Goal: Information Seeking & Learning: Learn about a topic

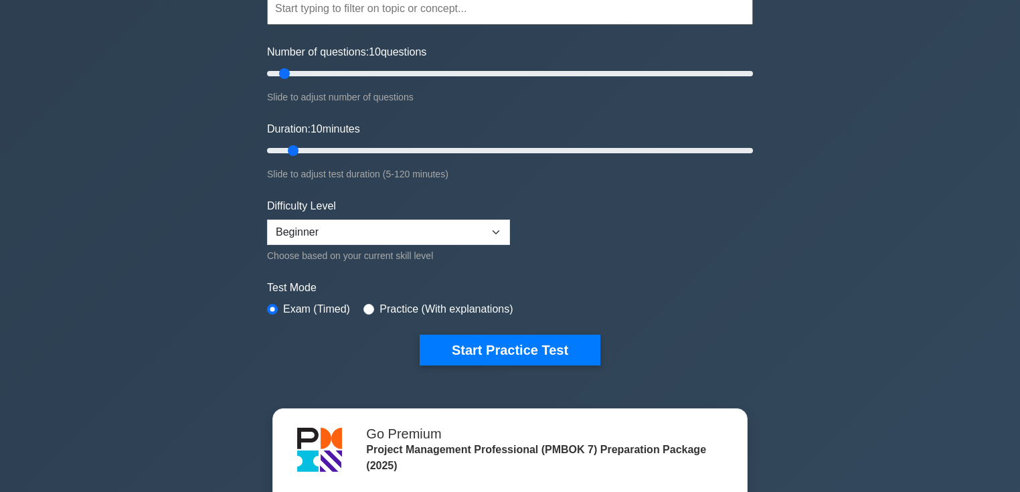
scroll to position [143, 0]
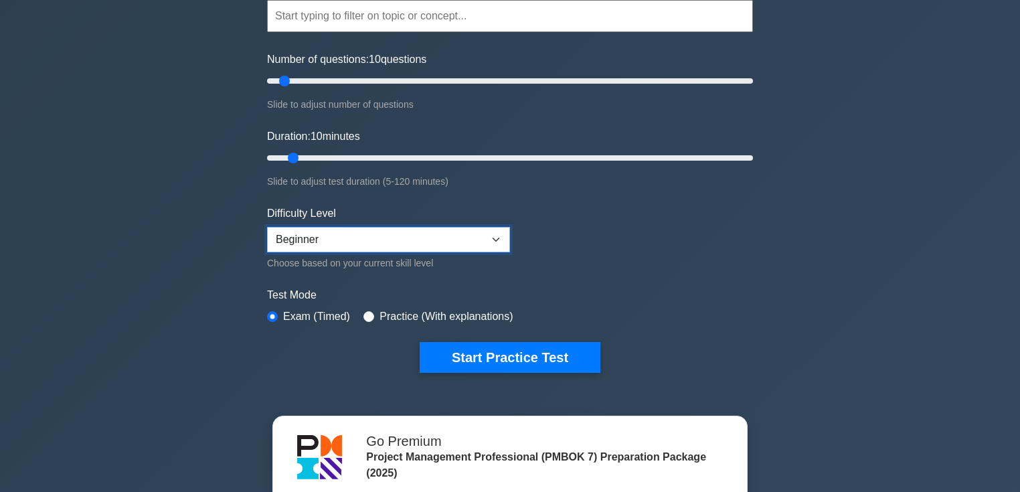
click at [491, 235] on select "Beginner Intermediate Expert" at bounding box center [388, 239] width 243 height 25
select select "expert"
click at [267, 227] on select "Beginner Intermediate Expert" at bounding box center [388, 239] width 243 height 25
click at [783, 253] on div "Project Management Professional (PMBOK 7) Customize Your Next Practice Test Top…" at bounding box center [510, 319] width 1020 height 838
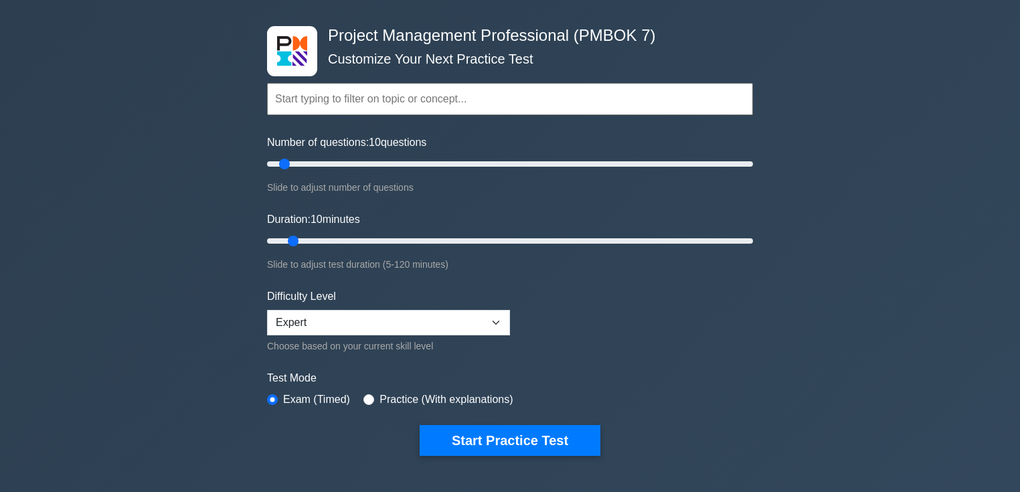
scroll to position [0, 0]
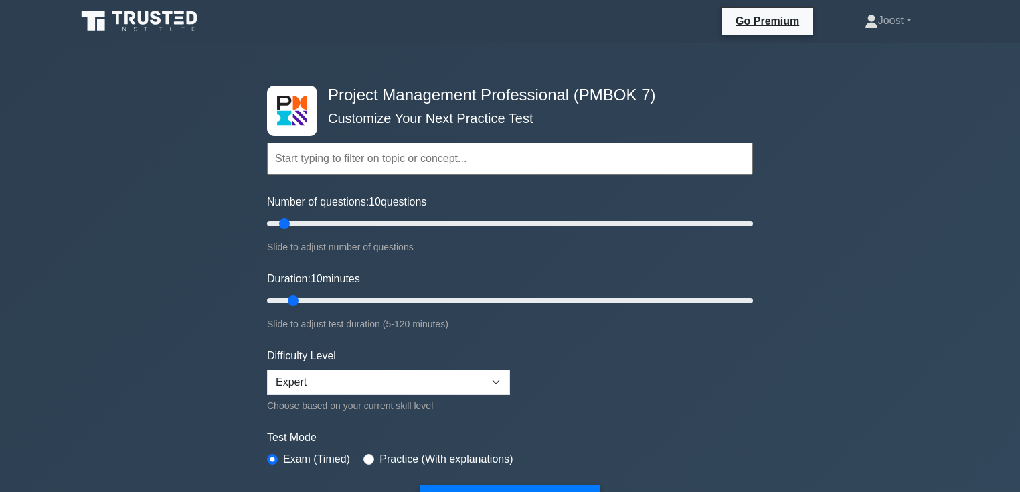
click at [380, 157] on input "text" at bounding box center [510, 159] width 486 height 32
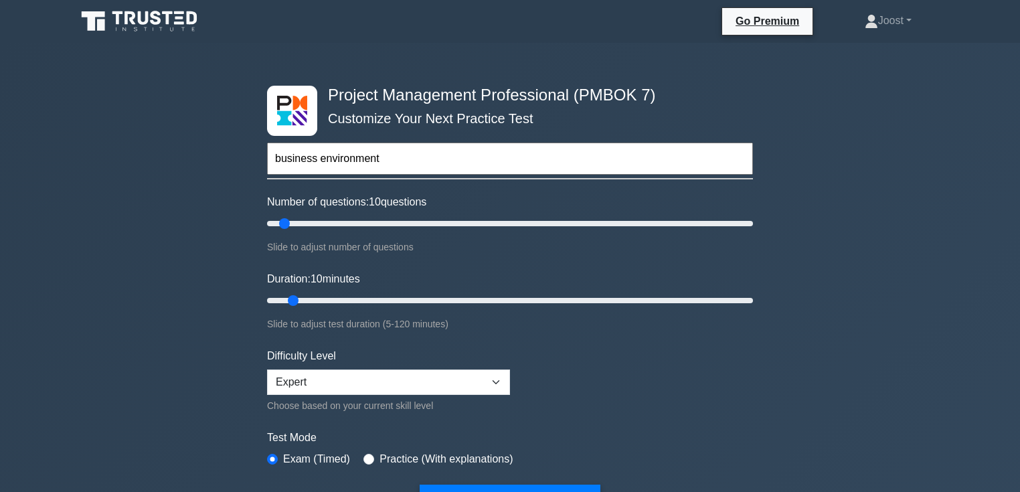
type input "business environment"
click at [420, 484] on button "Start Practice Test" at bounding box center [510, 499] width 181 height 31
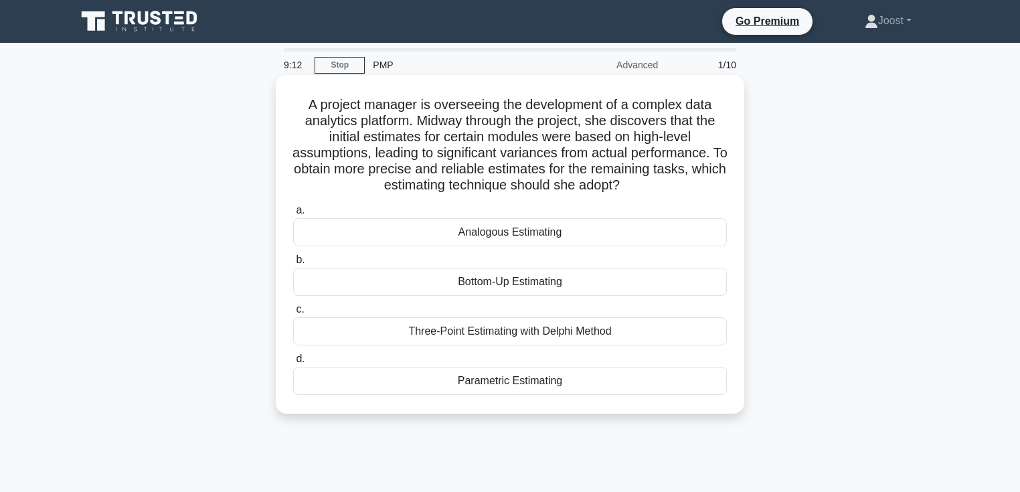
click at [583, 282] on div "Bottom-Up Estimating" at bounding box center [510, 282] width 434 height 28
click at [293, 264] on input "b. Bottom-Up Estimating" at bounding box center [293, 260] width 0 height 9
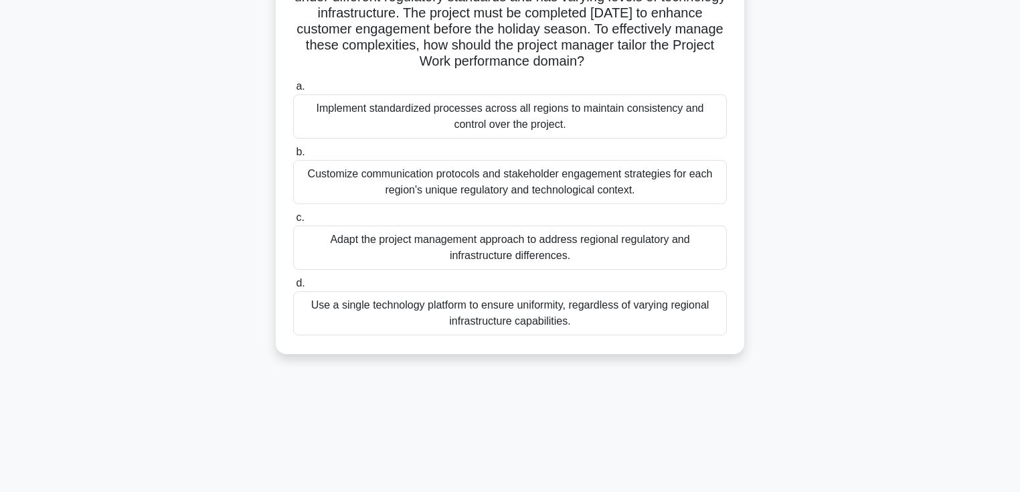
scroll to position [143, 0]
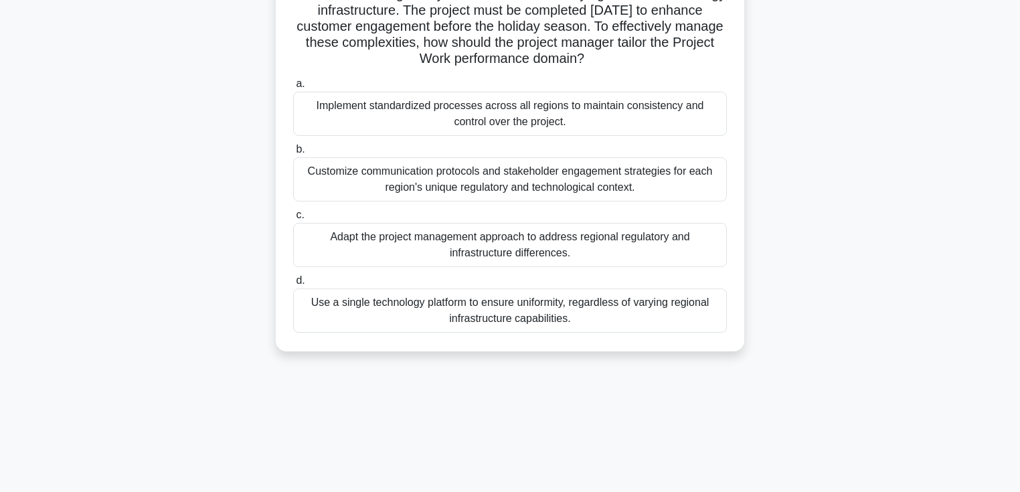
click at [677, 246] on div "Adapt the project management approach to address regional regulatory and infras…" at bounding box center [510, 245] width 434 height 44
click at [293, 219] on input "c. Adapt the project management approach to address regional regulatory and inf…" at bounding box center [293, 215] width 0 height 9
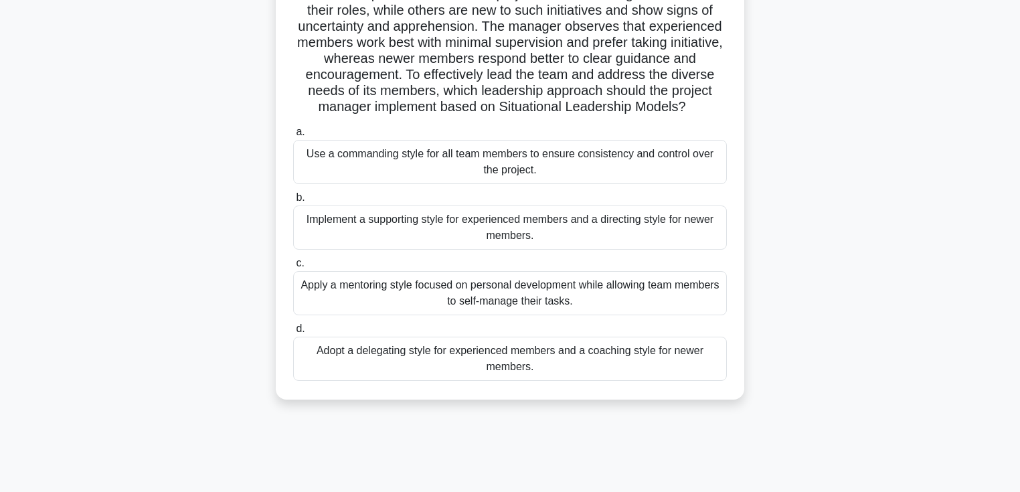
click at [671, 250] on div "Implement a supporting style for experienced members and a directing style for …" at bounding box center [510, 227] width 434 height 44
click at [293, 202] on input "b. Implement a supporting style for experienced members and a directing style f…" at bounding box center [293, 197] width 0 height 9
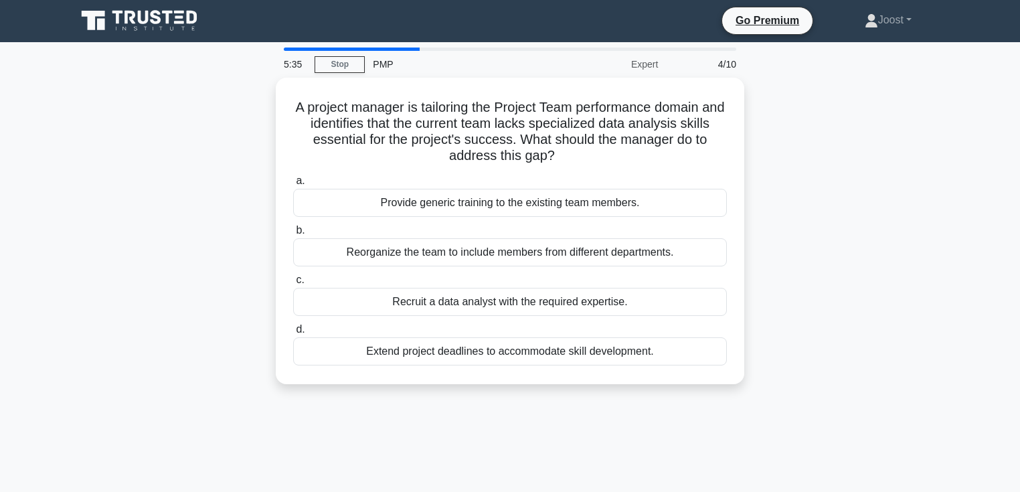
scroll to position [0, 0]
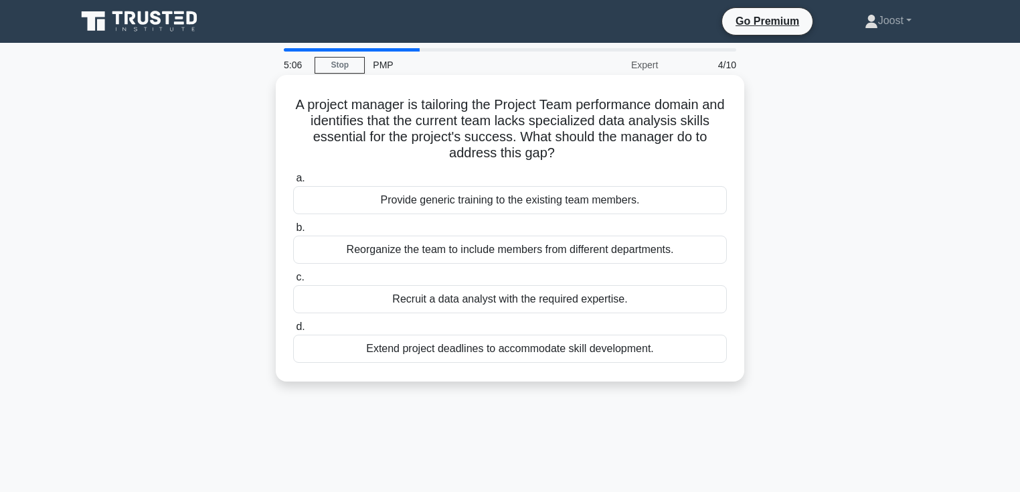
click at [633, 200] on div "Provide generic training to the existing team members." at bounding box center [510, 200] width 434 height 28
click at [293, 183] on input "a. Provide generic training to the existing team members." at bounding box center [293, 178] width 0 height 9
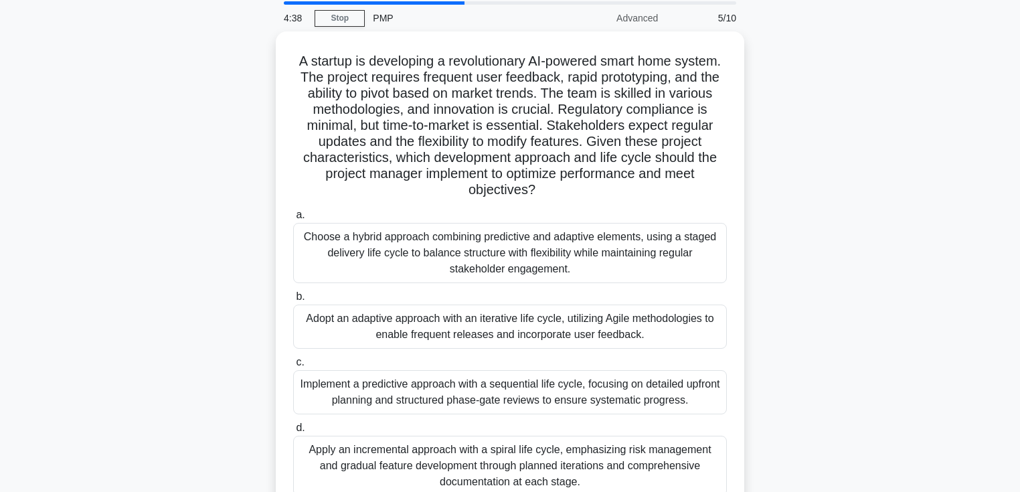
scroll to position [71, 0]
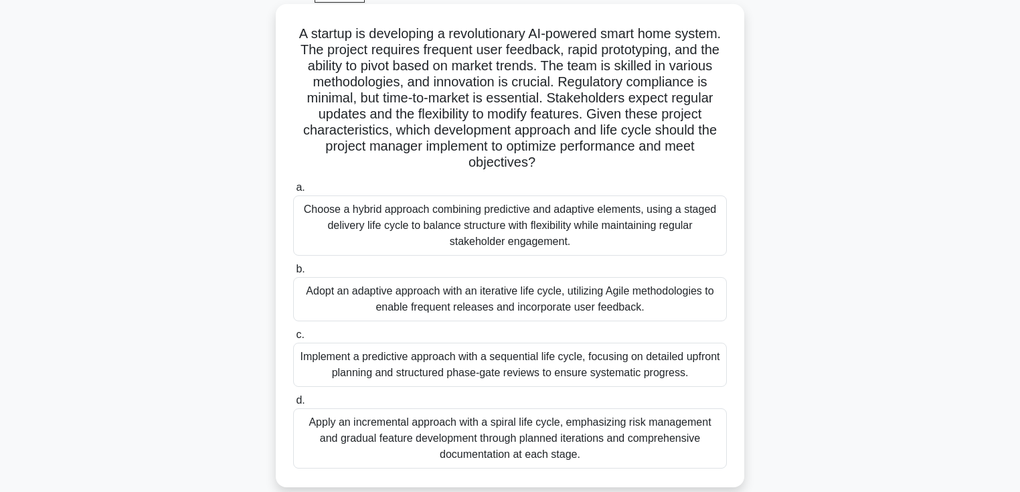
click at [589, 297] on div "Adopt an adaptive approach with an iterative life cycle, utilizing Agile method…" at bounding box center [510, 299] width 434 height 44
click at [293, 274] on input "b. Adopt an adaptive approach with an iterative life cycle, utilizing Agile met…" at bounding box center [293, 269] width 0 height 9
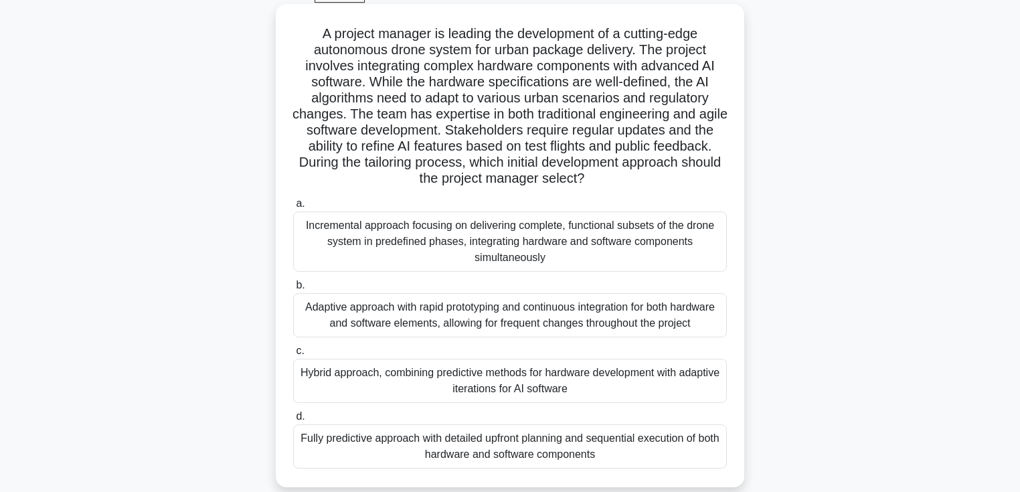
click at [664, 386] on div "Hybrid approach, combining predictive methods for hardware development with ada…" at bounding box center [510, 381] width 434 height 44
click at [293, 355] on input "c. Hybrid approach, combining predictive methods for hardware development with …" at bounding box center [293, 351] width 0 height 9
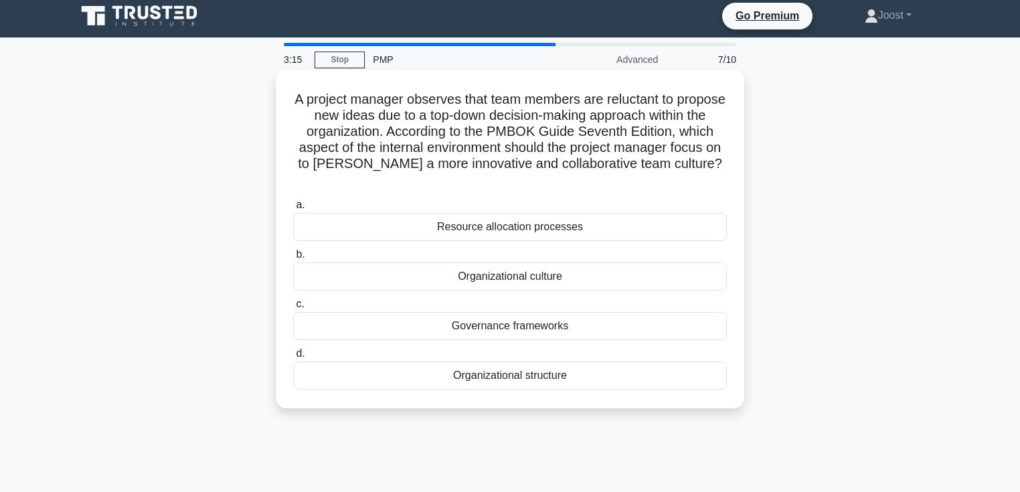
scroll to position [0, 0]
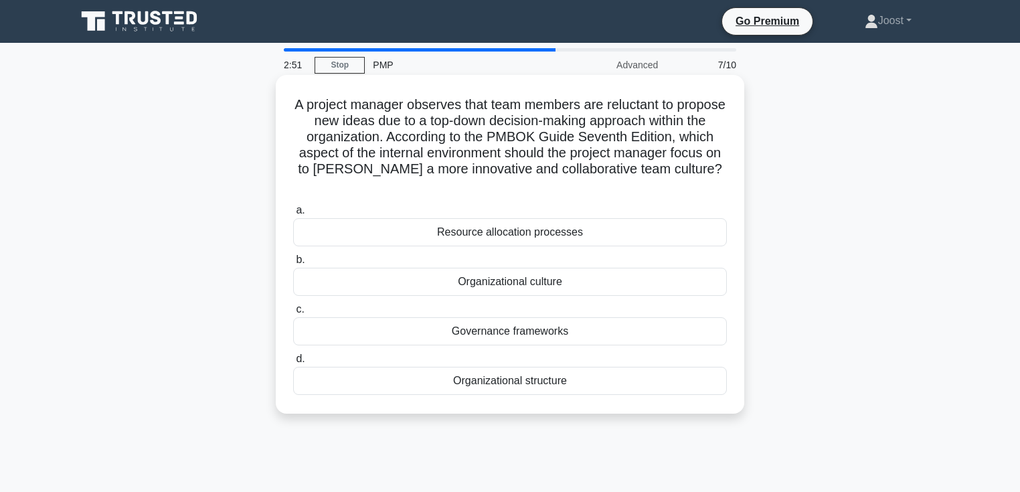
click at [614, 284] on div "Organizational culture" at bounding box center [510, 282] width 434 height 28
click at [293, 264] on input "b. Organizational culture" at bounding box center [293, 260] width 0 height 9
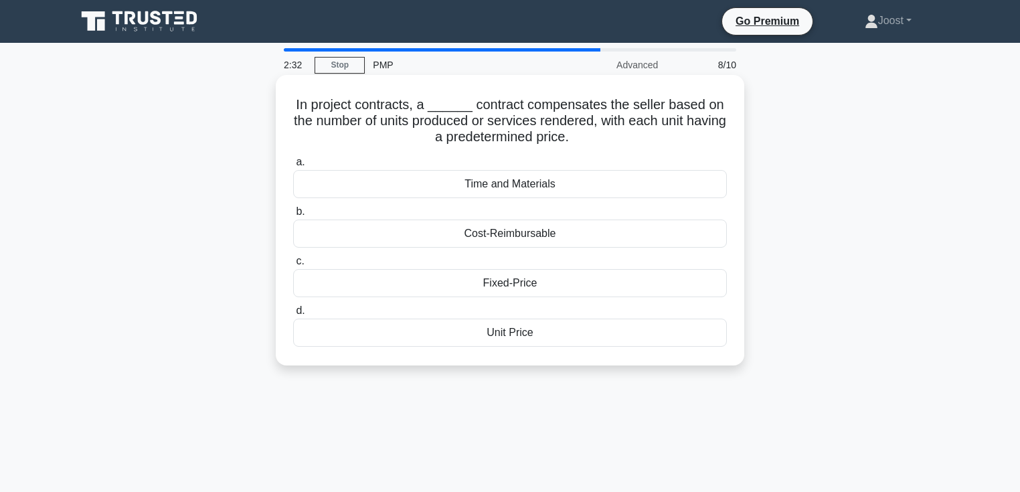
click at [595, 185] on div "Time and Materials" at bounding box center [510, 184] width 434 height 28
click at [293, 167] on input "a. Time and Materials" at bounding box center [293, 162] width 0 height 9
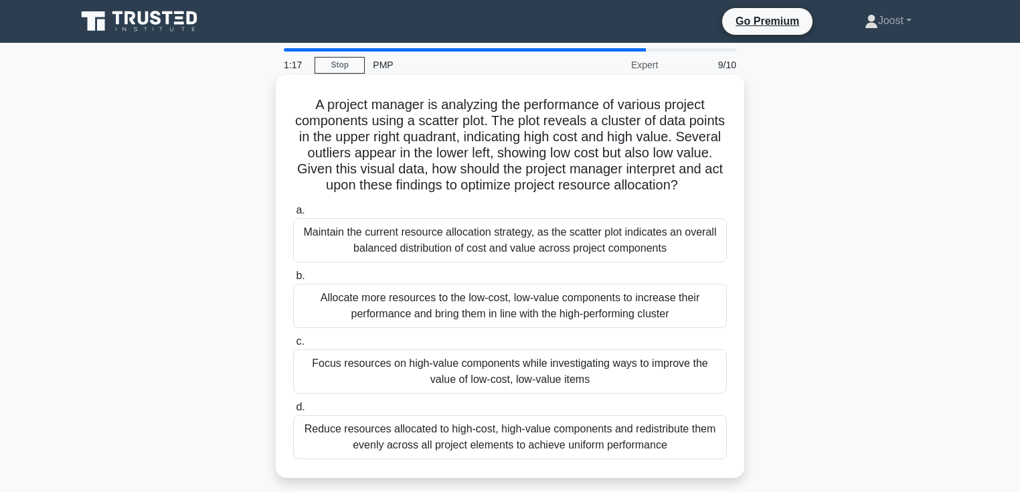
click at [675, 369] on div "Focus resources on high-value components while investigating ways to improve th…" at bounding box center [510, 371] width 434 height 44
click at [293, 346] on input "c. Focus resources on high-value components while investigating ways to improve…" at bounding box center [293, 341] width 0 height 9
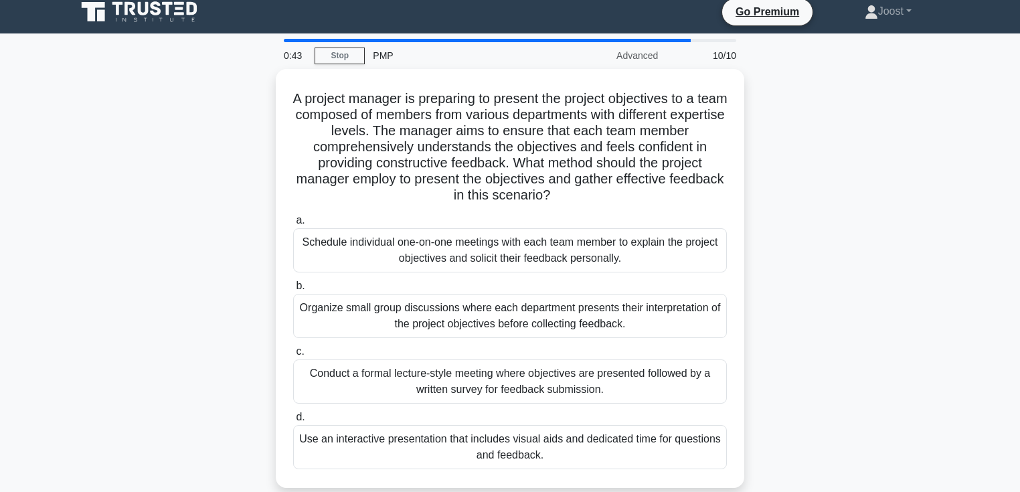
scroll to position [71, 0]
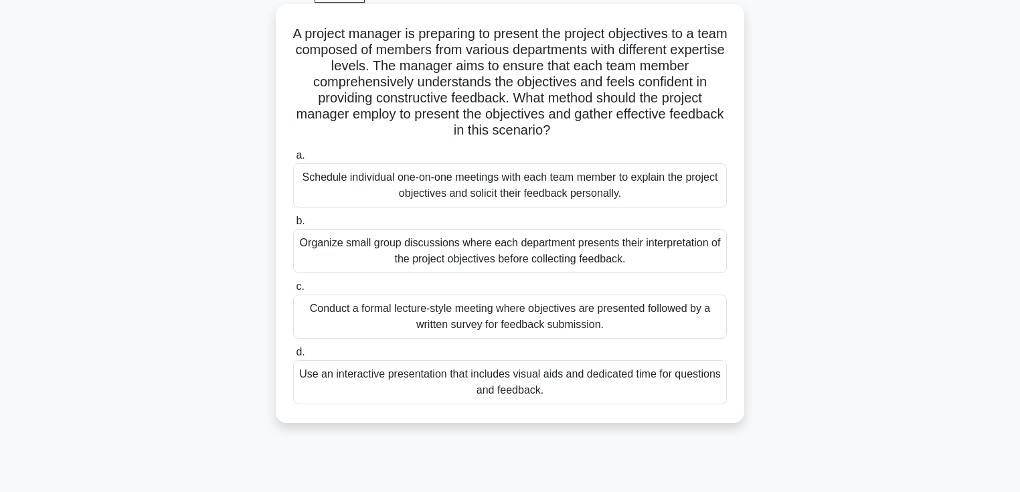
click at [664, 375] on div "Use an interactive presentation that includes visual aids and dedicated time fo…" at bounding box center [510, 382] width 434 height 44
click at [293, 357] on input "d. Use an interactive presentation that includes visual aids and dedicated time…" at bounding box center [293, 352] width 0 height 9
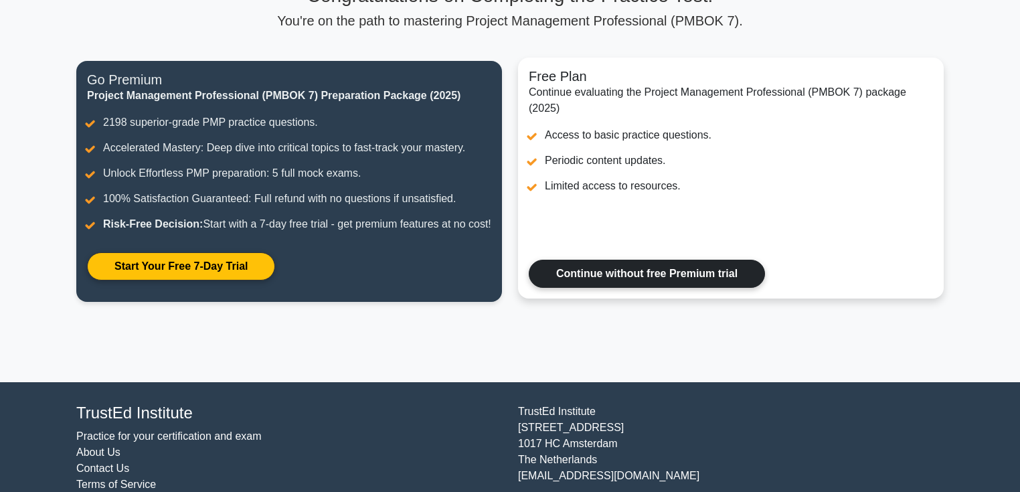
scroll to position [160, 0]
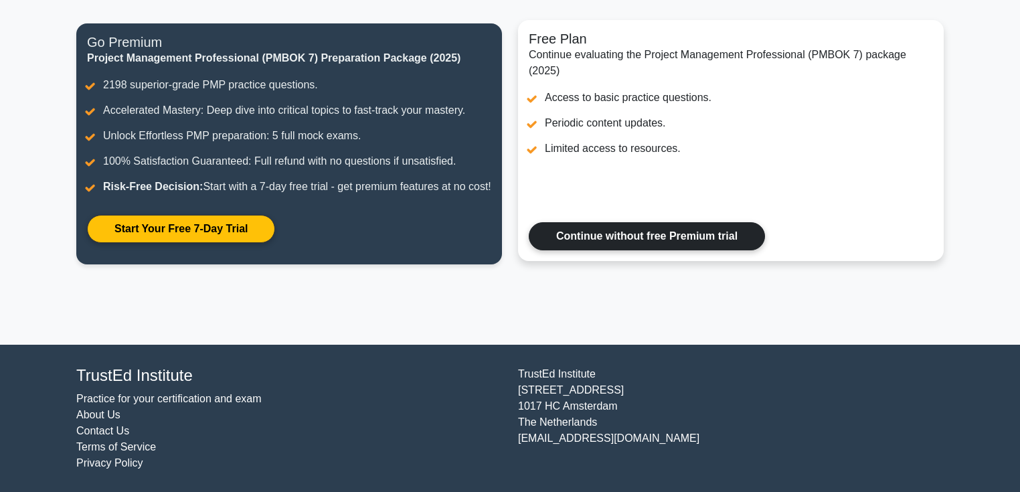
click at [640, 236] on link "Continue without free Premium trial" at bounding box center [647, 236] width 236 height 28
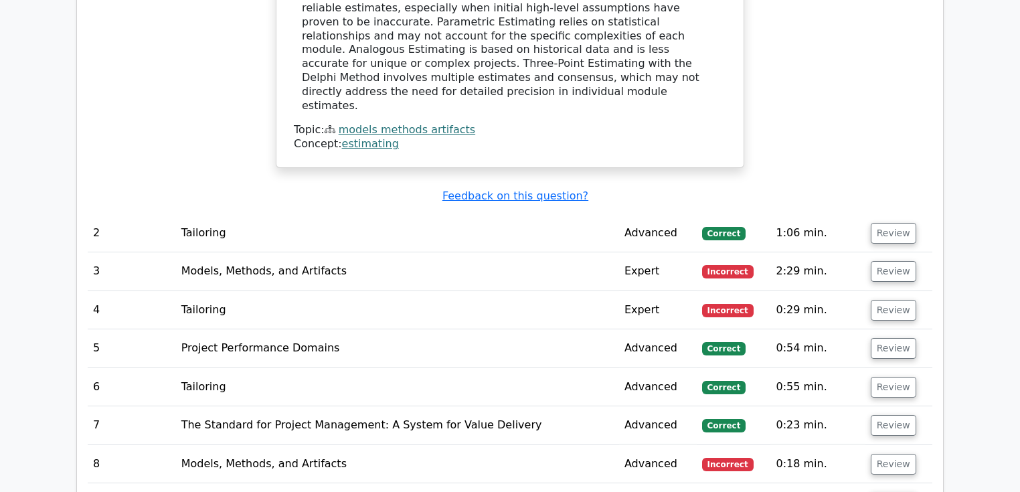
scroll to position [1499, 0]
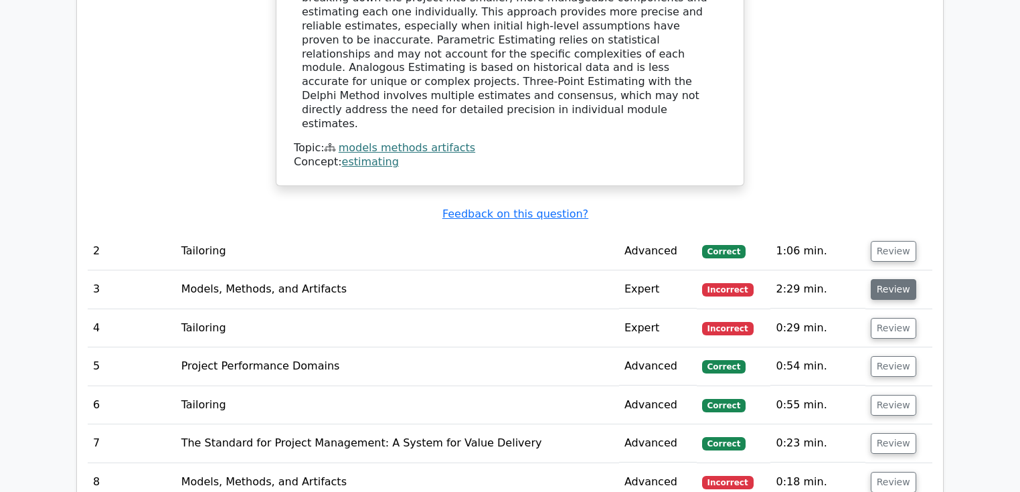
click at [883, 279] on button "Review" at bounding box center [892, 289] width 45 height 21
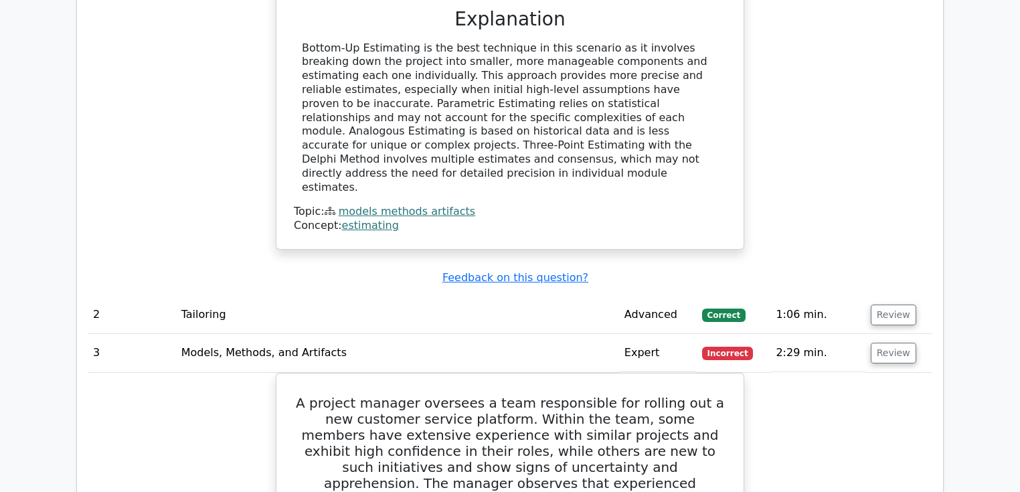
scroll to position [1427, 0]
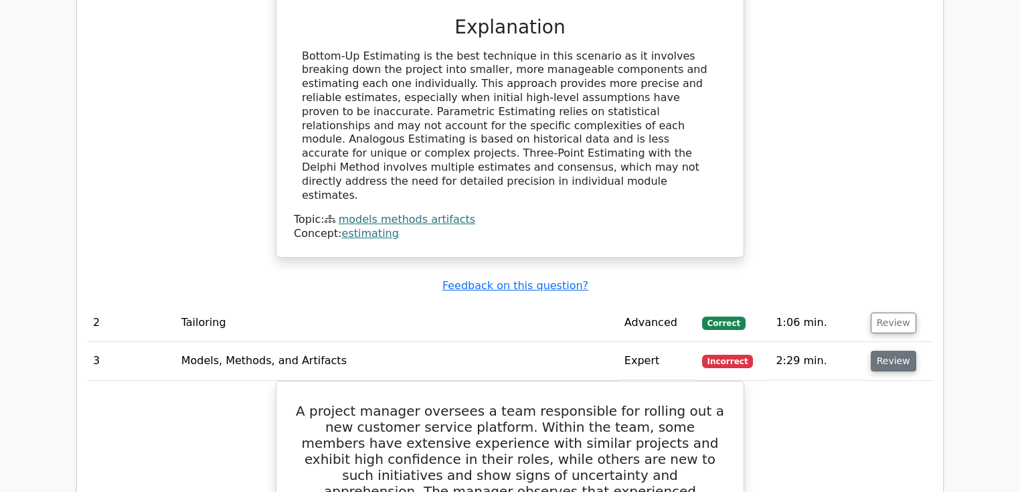
click at [870, 351] on button "Review" at bounding box center [892, 361] width 45 height 21
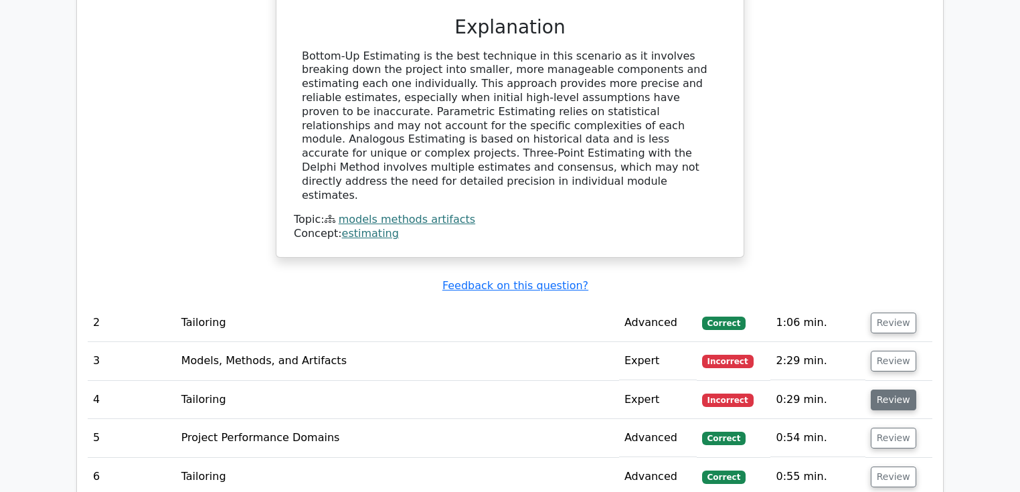
click at [873, 389] on button "Review" at bounding box center [892, 399] width 45 height 21
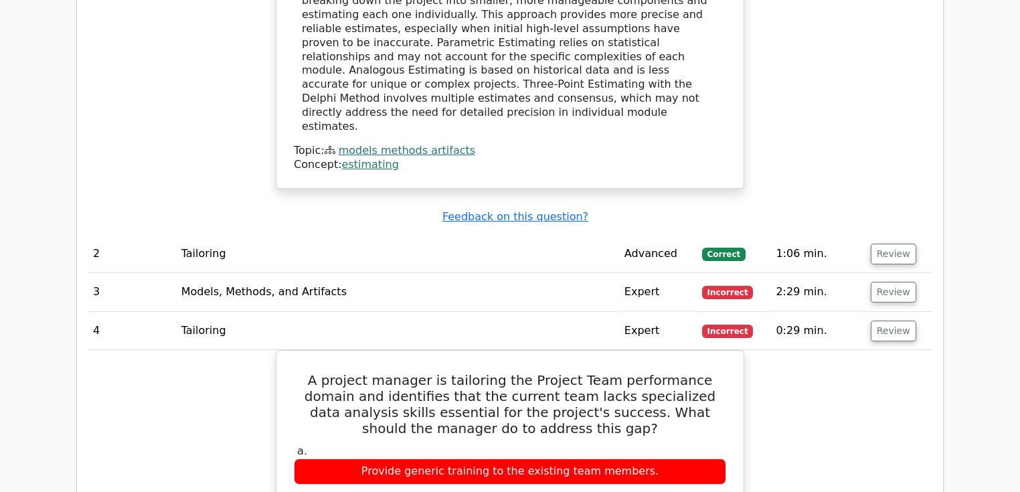
scroll to position [1570, 0]
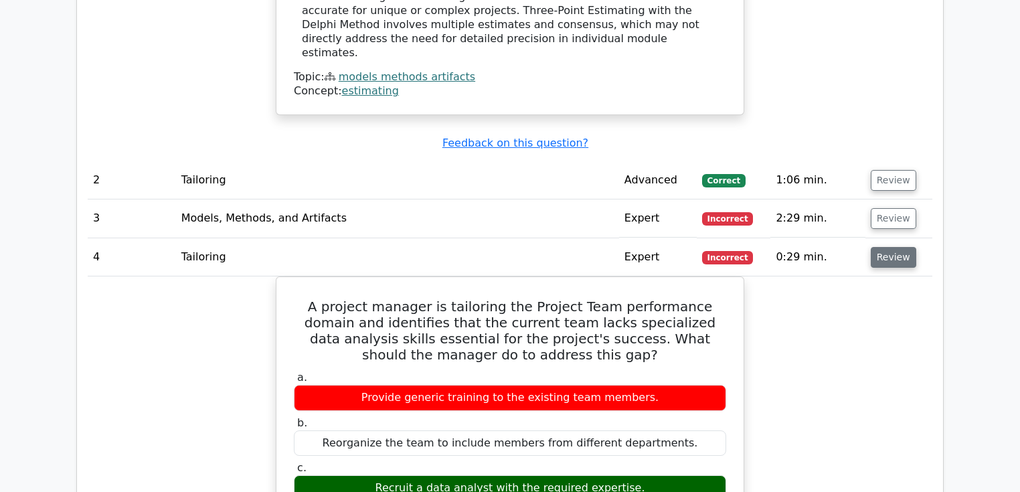
click at [891, 247] on button "Review" at bounding box center [892, 257] width 45 height 21
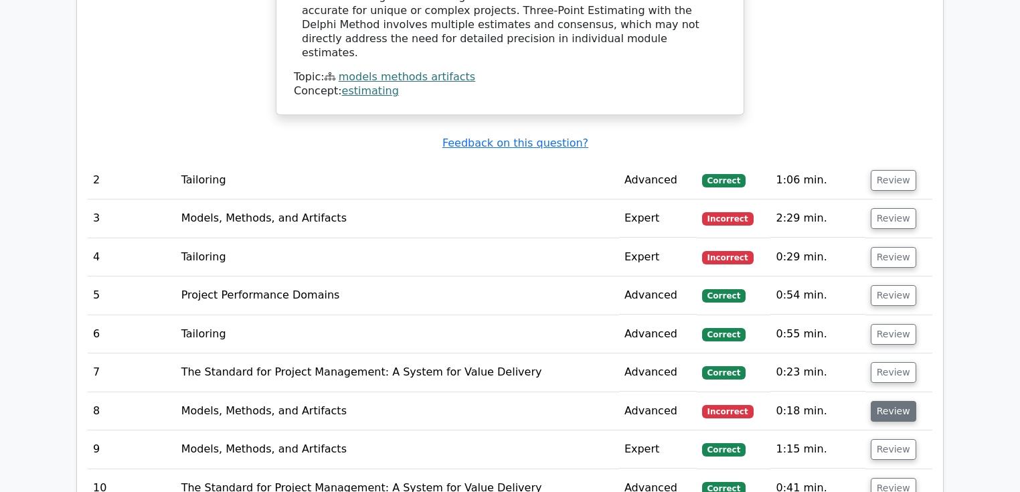
click at [886, 401] on button "Review" at bounding box center [892, 411] width 45 height 21
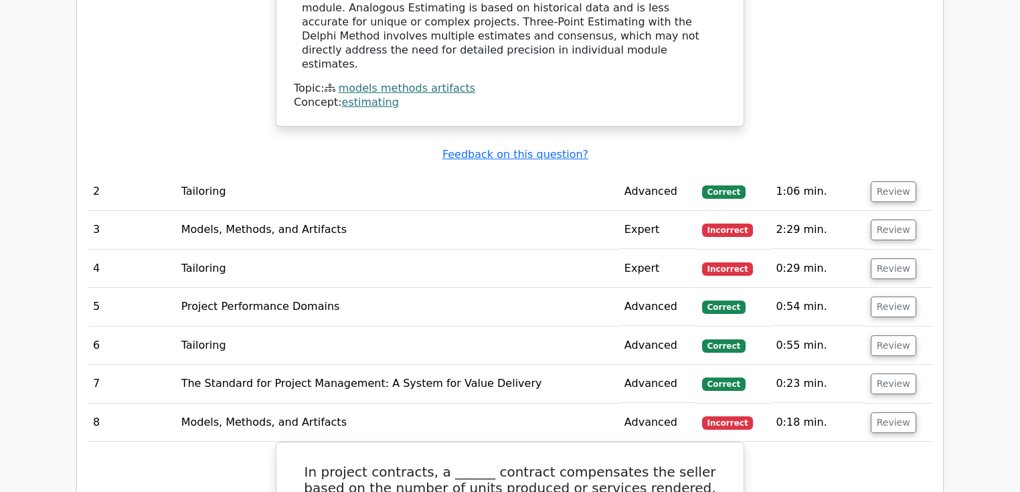
scroll to position [1641, 0]
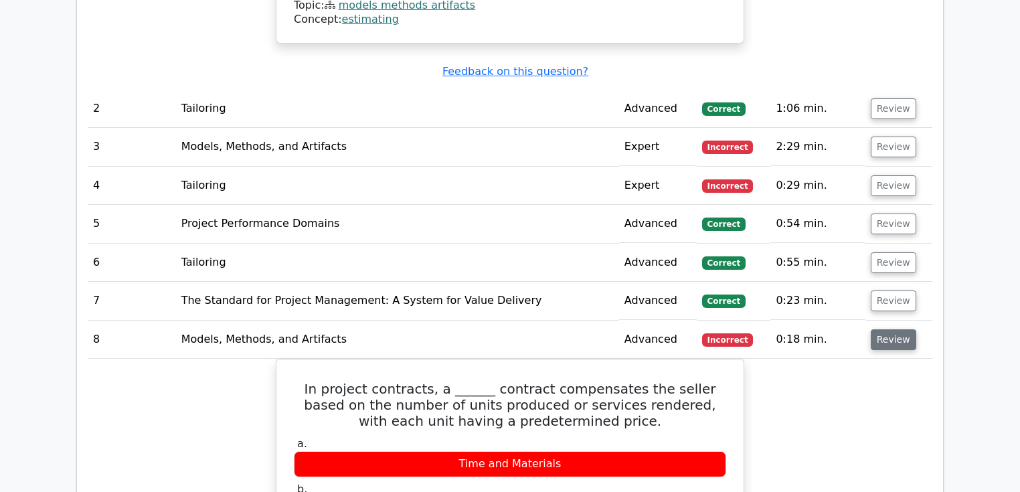
click at [893, 329] on button "Review" at bounding box center [892, 339] width 45 height 21
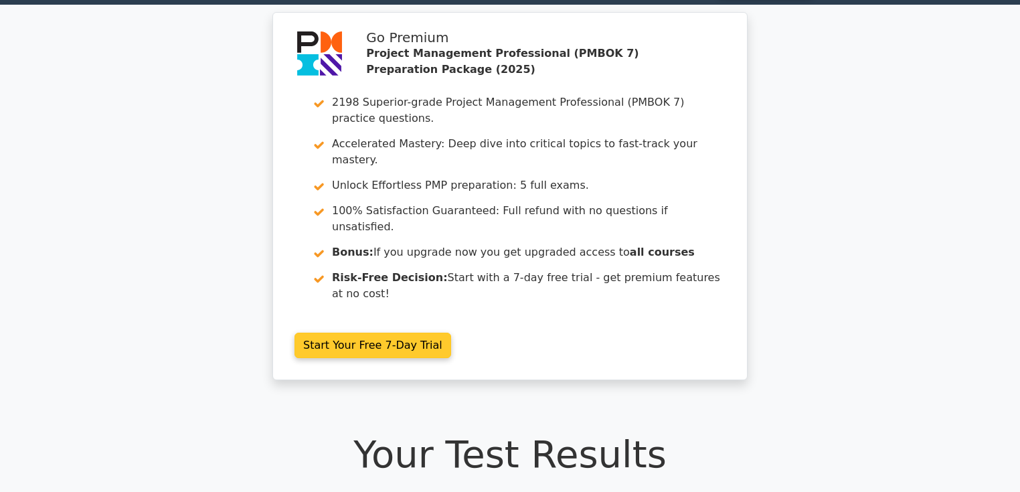
scroll to position [0, 0]
